Goal: Book appointment/travel/reservation

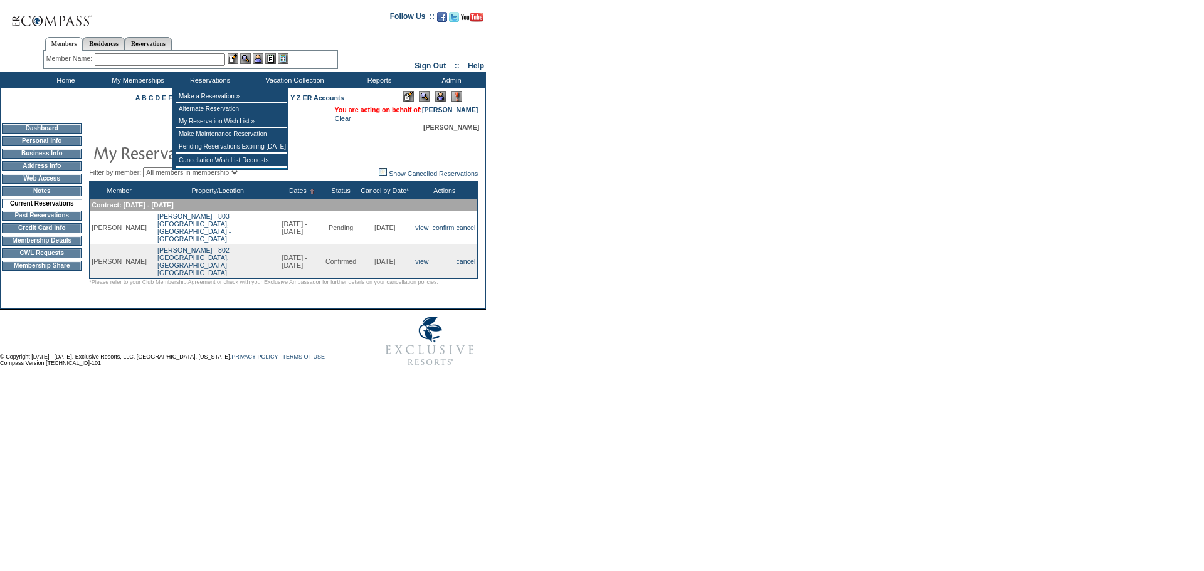
drag, startPoint x: 130, startPoint y: 65, endPoint x: 124, endPoint y: 68, distance: 7.0
click at [130, 65] on input "text" at bounding box center [160, 59] width 130 height 13
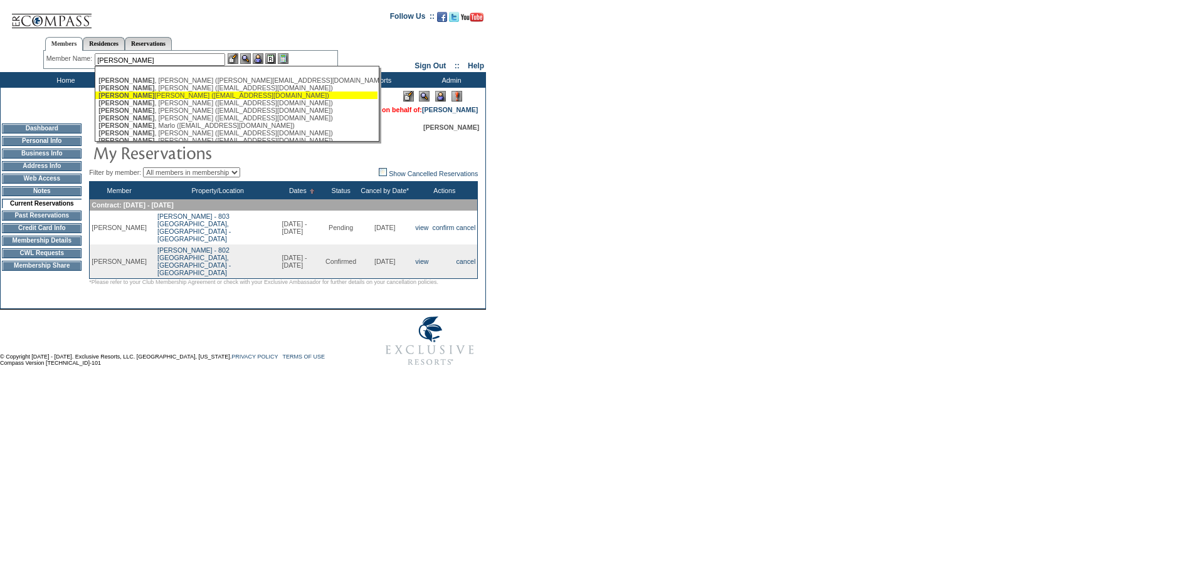
click at [155, 96] on div "[PERSON_NAME] ([EMAIL_ADDRESS][DOMAIN_NAME])" at bounding box center [236, 96] width 276 height 8
type input "[PERSON_NAME] ([EMAIL_ADDRESS][DOMAIN_NAME])"
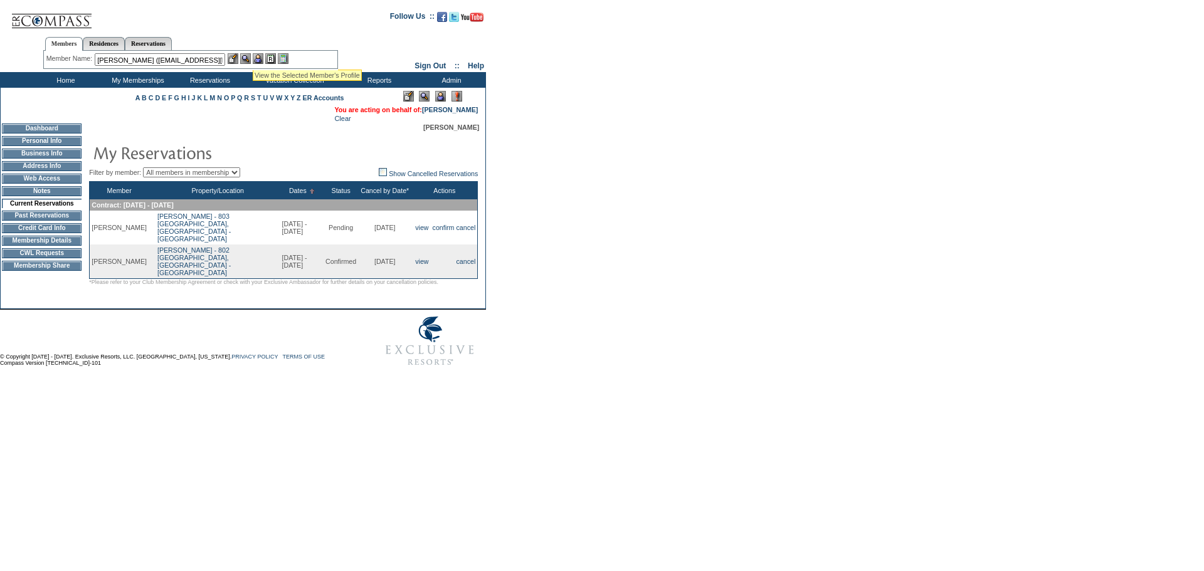
click at [259, 53] on div "Member Name: [PERSON_NAME] ([EMAIL_ADDRESS][DOMAIN_NAME]) [PERSON_NAME] ([PERSO…" at bounding box center [190, 60] width 295 height 18
click at [259, 57] on img at bounding box center [258, 58] width 11 height 11
click at [251, 60] on img at bounding box center [245, 58] width 11 height 11
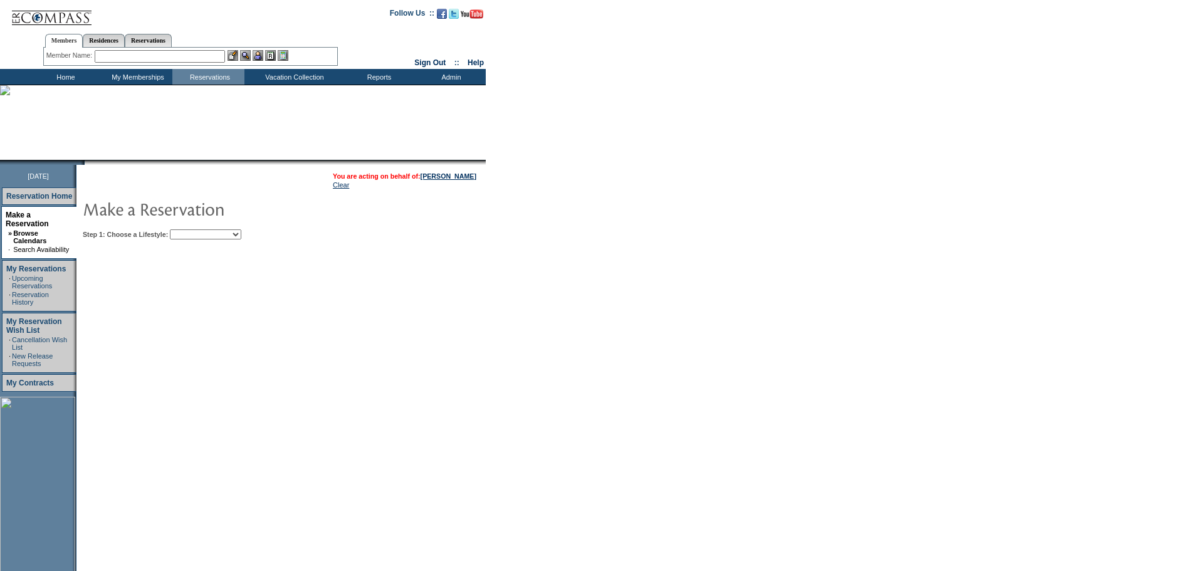
drag, startPoint x: 226, startPoint y: 234, endPoint x: 228, endPoint y: 241, distance: 7.0
click at [226, 234] on select "Beach Leisure Metropolitan Mountain OIAL for Adventure OIAL for Couples OIAL fo…" at bounding box center [205, 234] width 71 height 10
select select "Beach"
click at [191, 231] on select "Beach Leisure Metropolitan Mountain OIAL for Adventure OIAL for Couples OIAL fo…" at bounding box center [205, 234] width 71 height 10
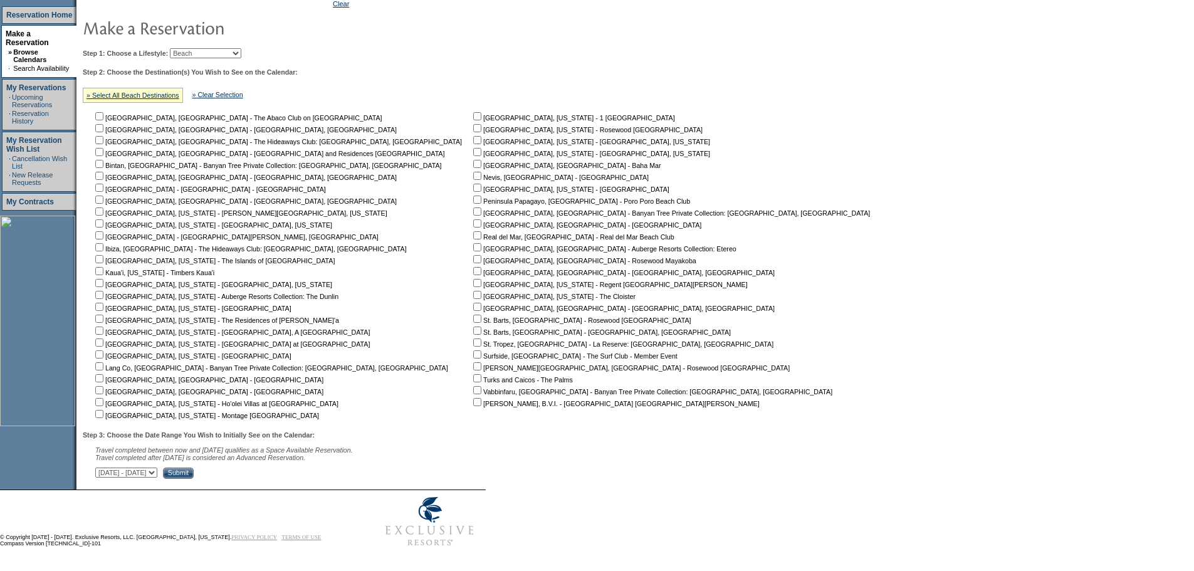
scroll to position [189, 0]
click at [103, 374] on input "checkbox" at bounding box center [99, 378] width 8 height 8
checkbox input "true"
click at [157, 468] on select "September 30, 2025 - November 14, 2025 November 15, 2025 - December 29, 2025 De…" at bounding box center [126, 473] width 62 height 10
select select "12/30/2025|2/12/2026"
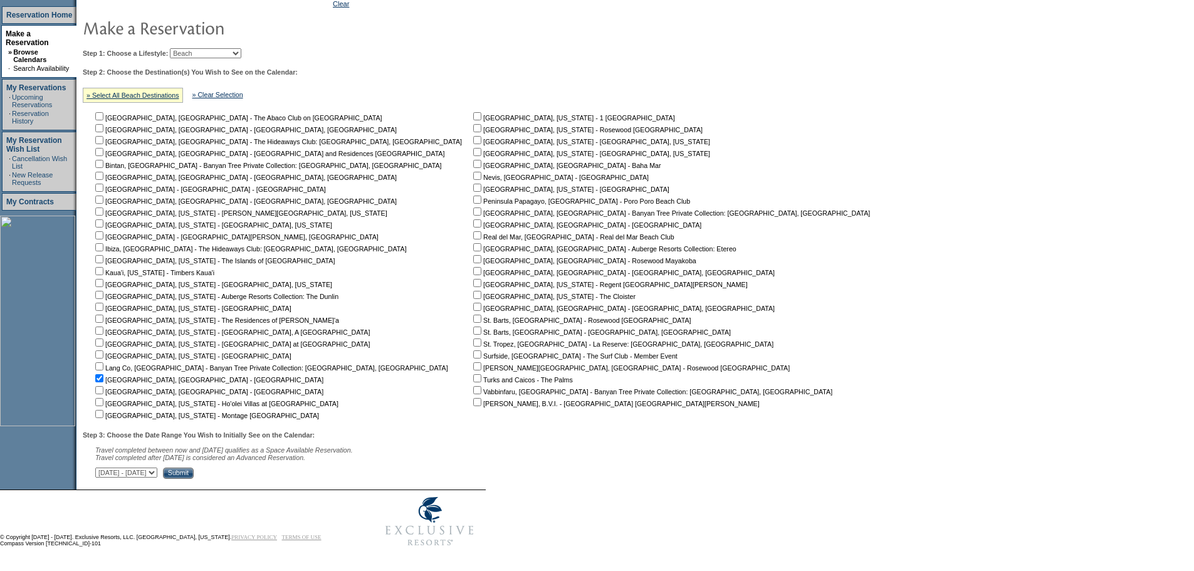
click at [102, 468] on select "September 30, 2025 - November 14, 2025 November 15, 2025 - December 29, 2025 De…" at bounding box center [126, 473] width 62 height 10
click at [194, 473] on input "Submit" at bounding box center [178, 473] width 31 height 11
